Goal: Transaction & Acquisition: Purchase product/service

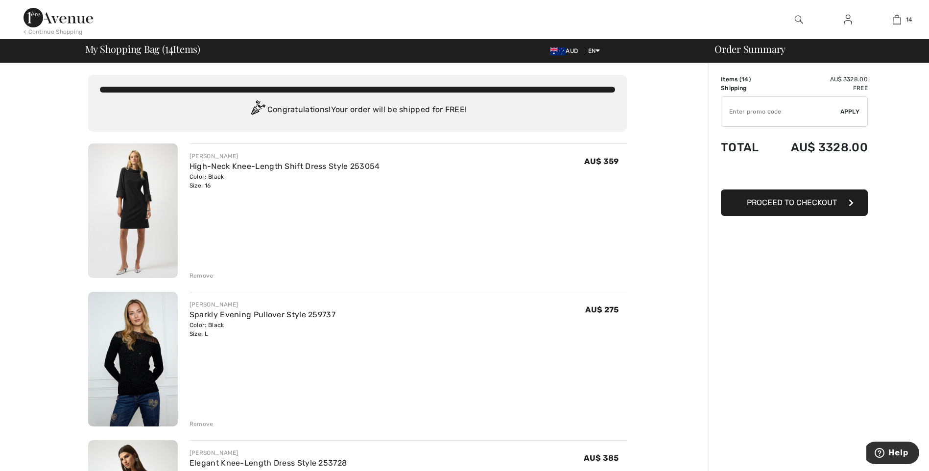
click at [146, 202] on img at bounding box center [133, 210] width 90 height 135
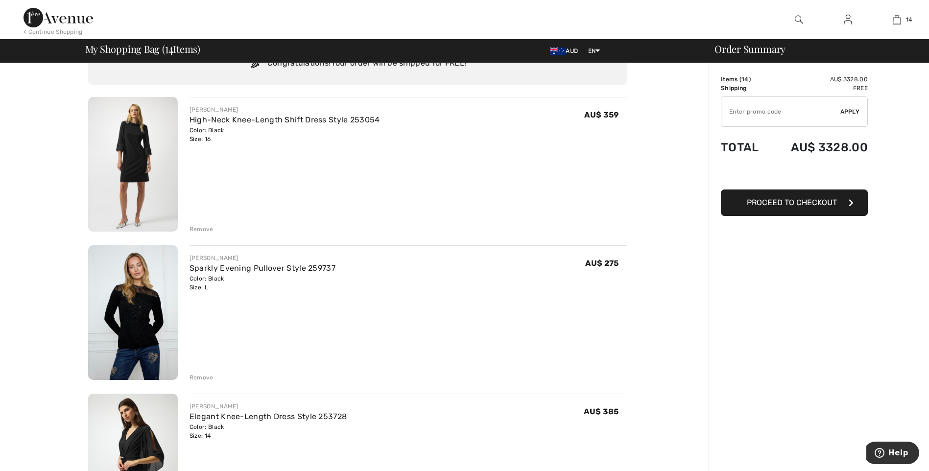
scroll to position [147, 0]
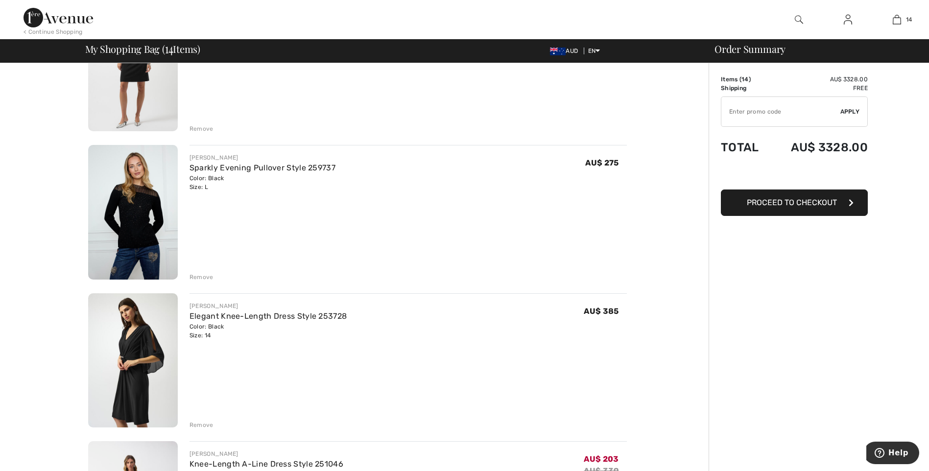
click at [161, 111] on img at bounding box center [133, 64] width 90 height 135
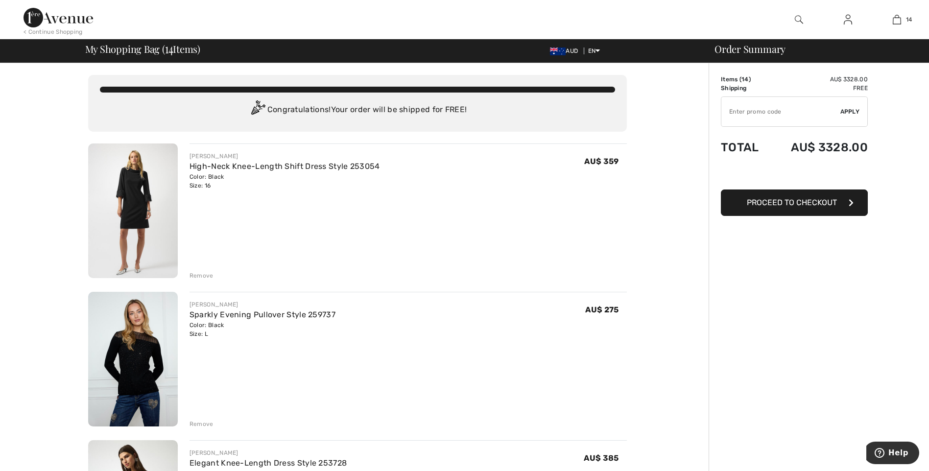
click at [198, 275] on div "Remove" at bounding box center [201, 275] width 24 height 9
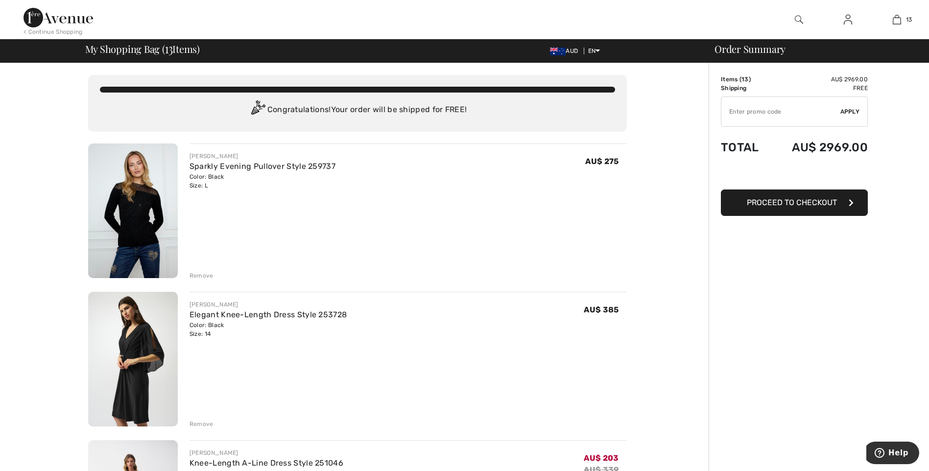
click at [130, 221] on img at bounding box center [133, 210] width 90 height 135
click at [204, 276] on div "Remove" at bounding box center [201, 275] width 24 height 9
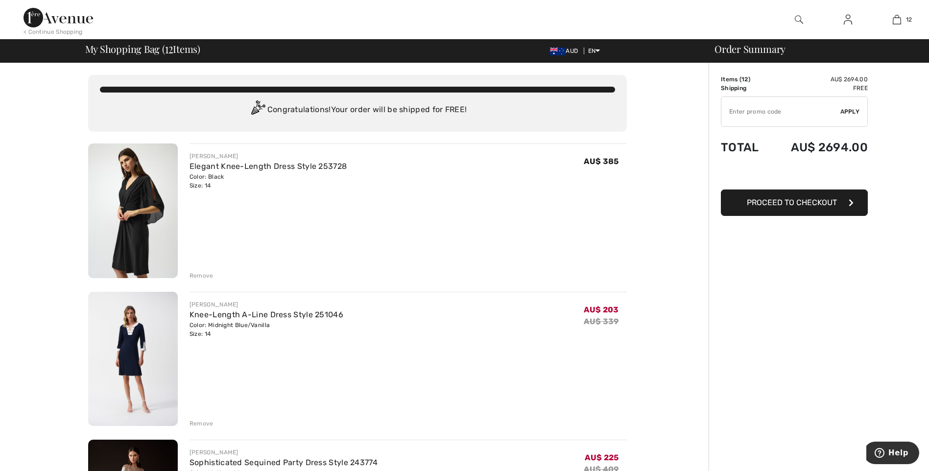
click at [122, 222] on img at bounding box center [133, 210] width 90 height 135
drag, startPoint x: 193, startPoint y: 273, endPoint x: 201, endPoint y: 270, distance: 8.4
click at [192, 273] on div "Remove" at bounding box center [201, 275] width 24 height 9
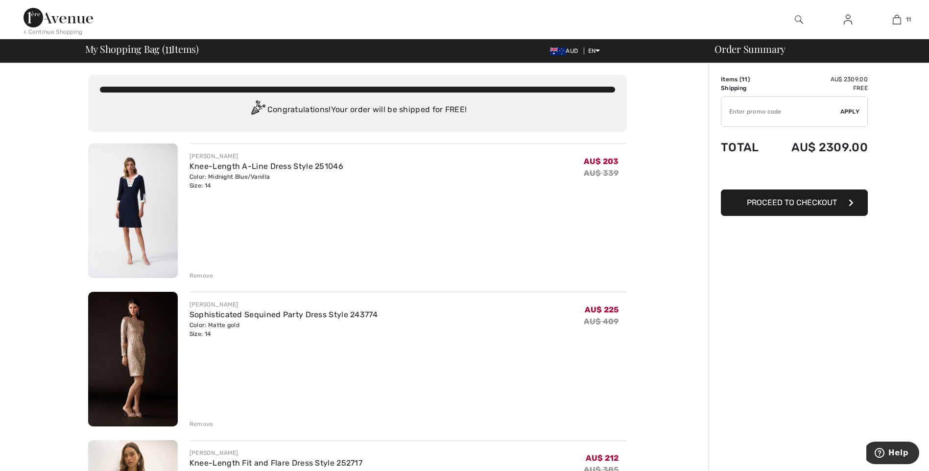
click at [147, 343] on img at bounding box center [133, 359] width 90 height 135
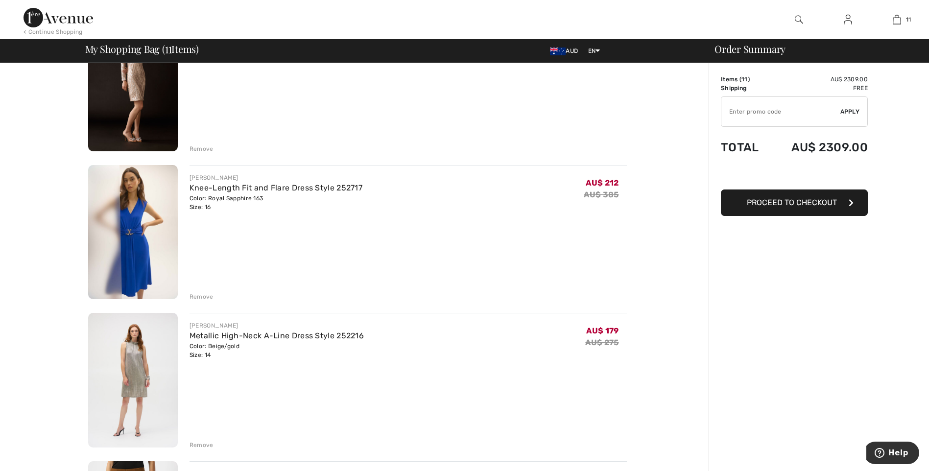
scroll to position [294, 0]
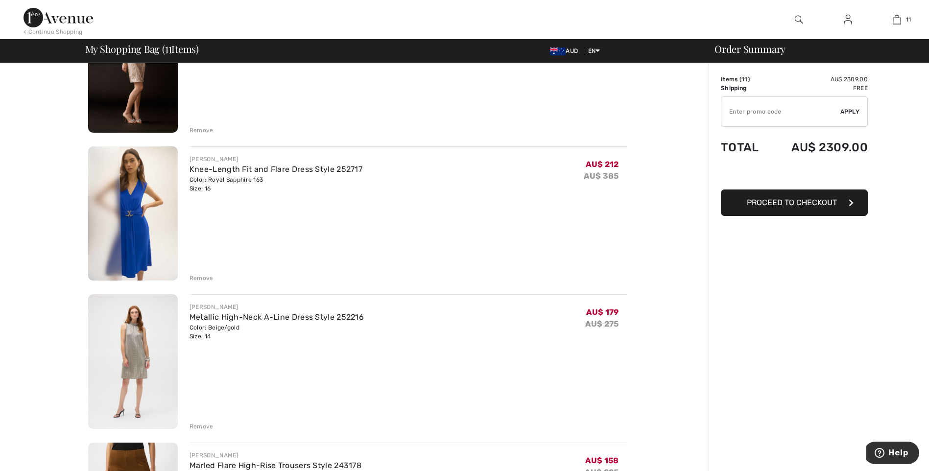
click at [195, 276] on div "Remove" at bounding box center [201, 278] width 24 height 9
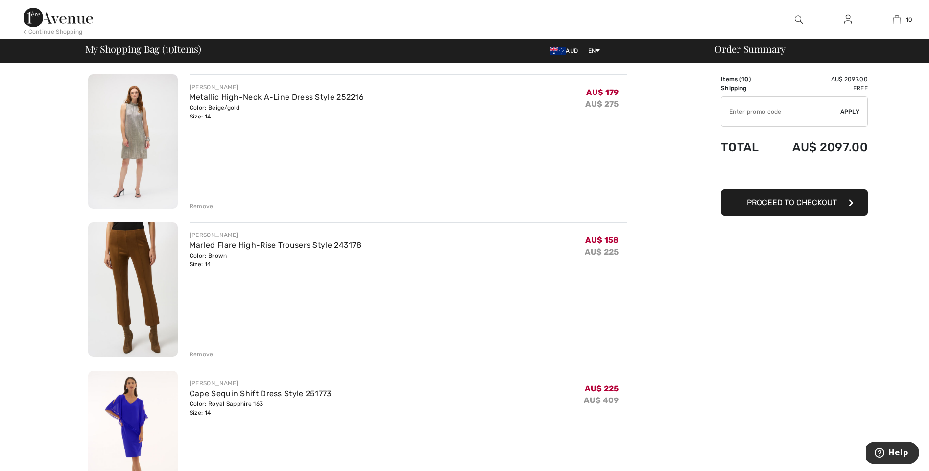
scroll to position [490, 0]
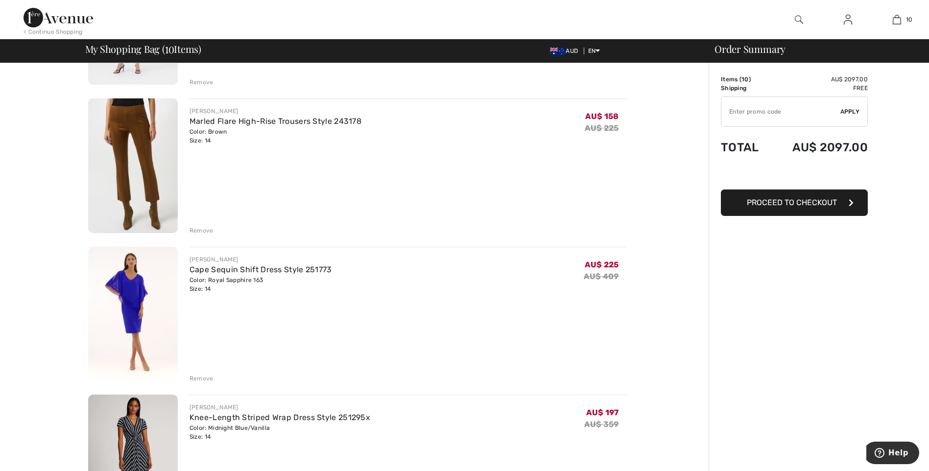
click at [201, 230] on div "Remove" at bounding box center [201, 230] width 24 height 9
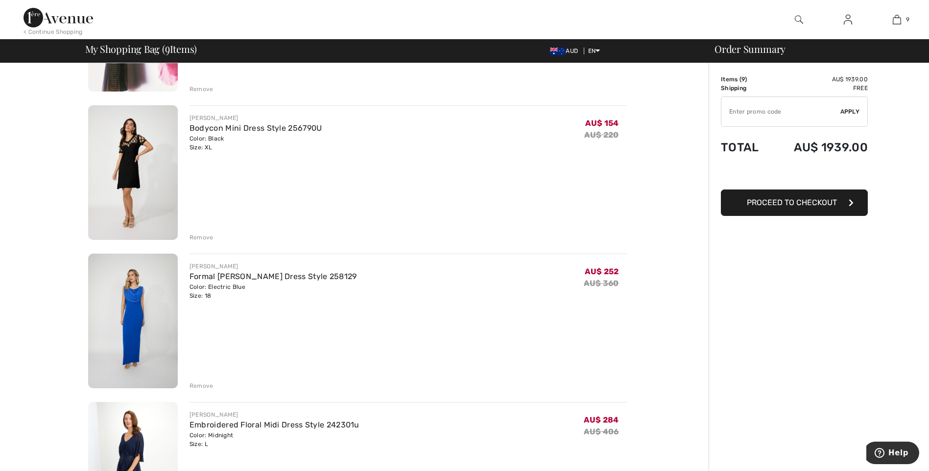
scroll to position [930, 0]
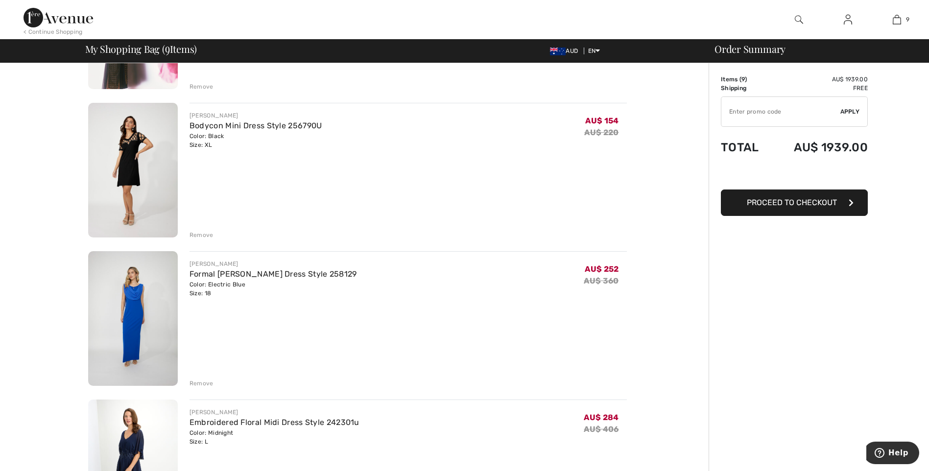
click at [128, 319] on img at bounding box center [133, 318] width 90 height 135
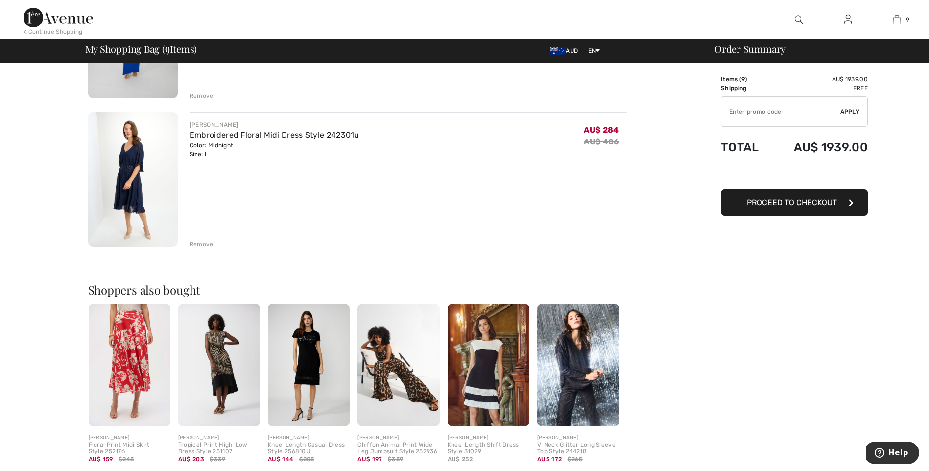
scroll to position [1127, 0]
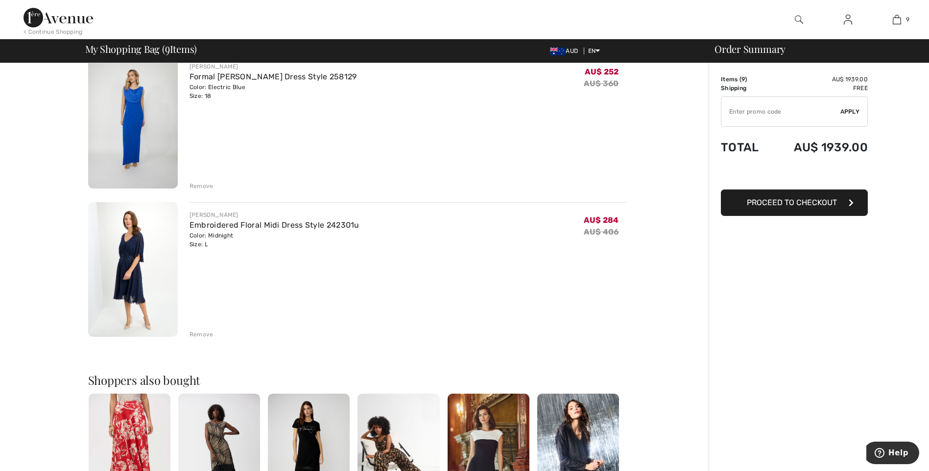
click at [125, 273] on img at bounding box center [133, 269] width 90 height 135
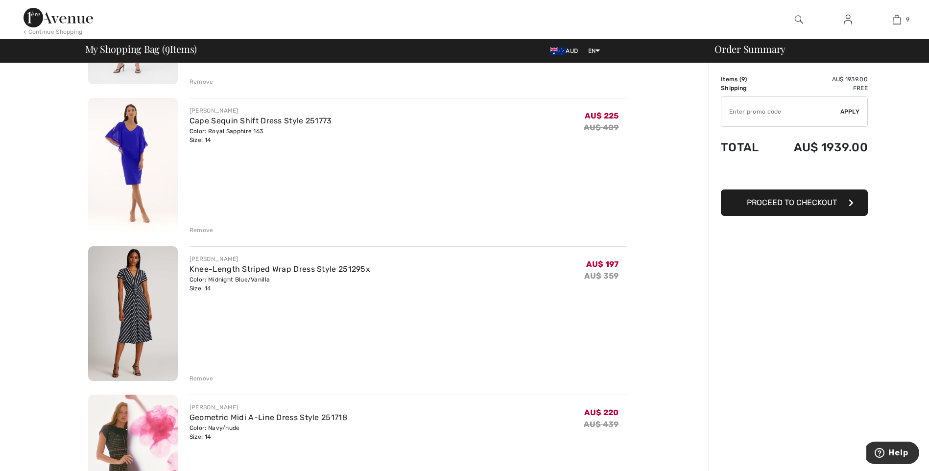
scroll to position [491, 0]
click at [190, 379] on div "Remove" at bounding box center [201, 377] width 24 height 9
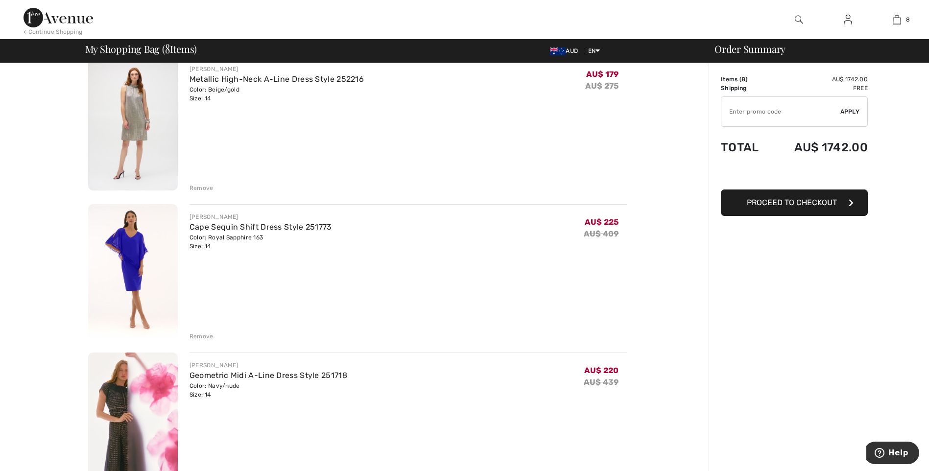
scroll to position [392, 0]
